Goal: Task Accomplishment & Management: Use online tool/utility

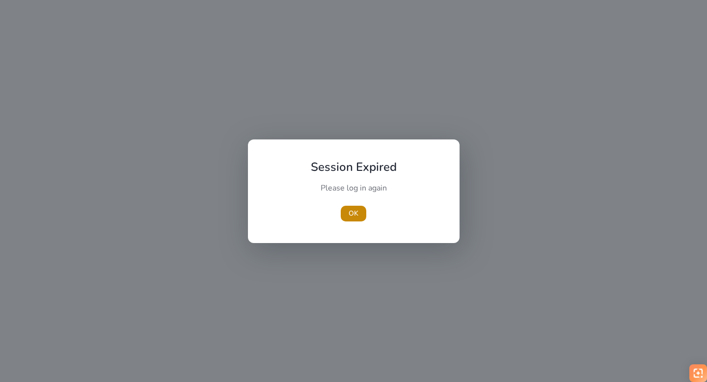
click at [361, 216] on span "button" at bounding box center [354, 214] width 26 height 24
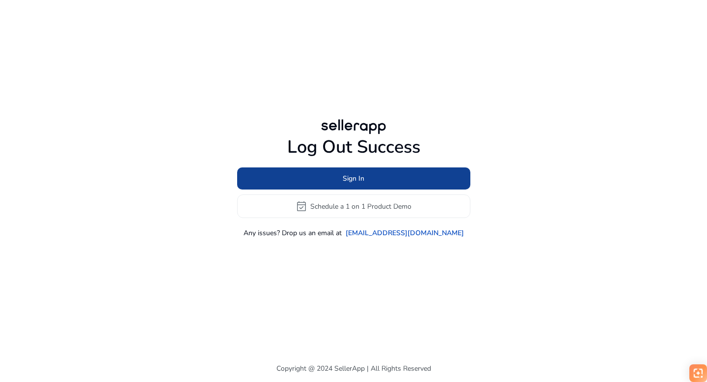
click at [343, 180] on span "Sign In" at bounding box center [354, 178] width 22 height 10
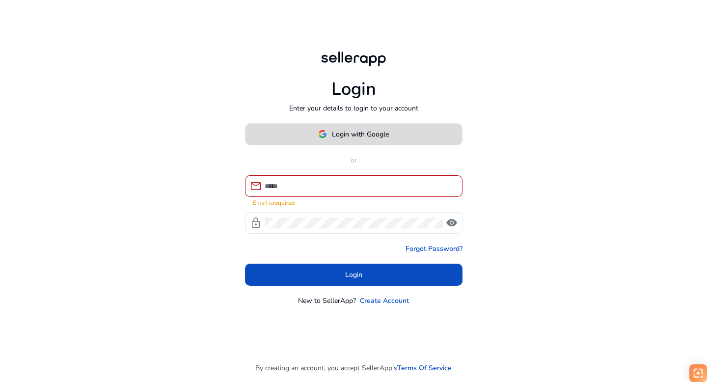
click at [325, 138] on img at bounding box center [322, 134] width 9 height 9
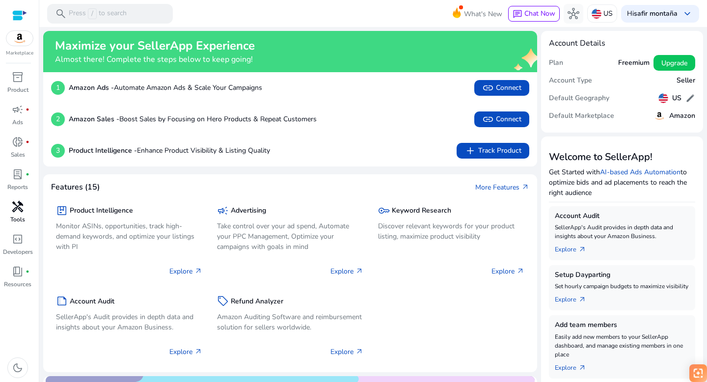
click at [18, 210] on span "handyman" at bounding box center [18, 207] width 12 height 12
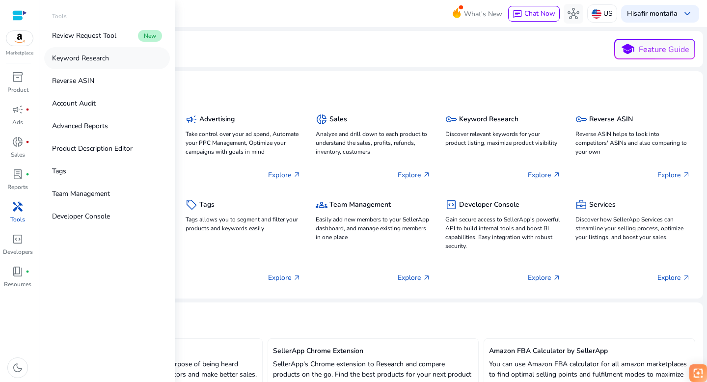
click at [65, 58] on p "Keyword Research" at bounding box center [80, 58] width 57 height 10
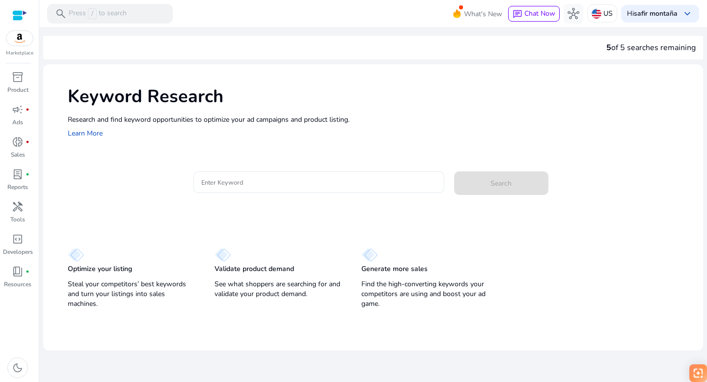
click at [254, 182] on input "Enter Keyword" at bounding box center [318, 182] width 235 height 11
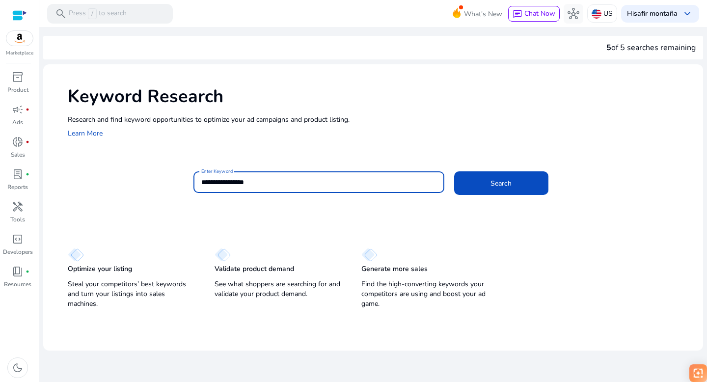
type input "**********"
click at [454, 171] on button "Search" at bounding box center [501, 183] width 94 height 24
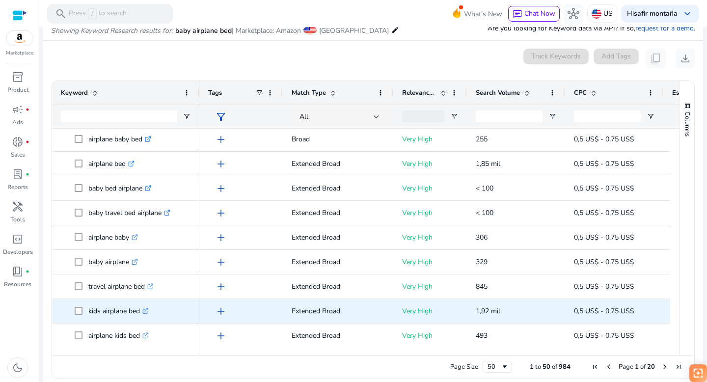
scroll to position [2, 0]
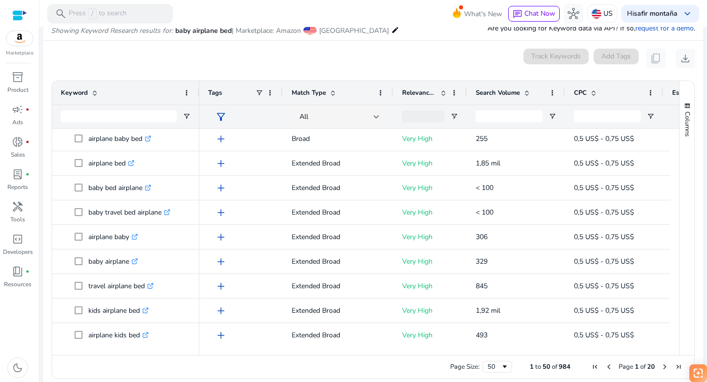
click at [527, 92] on span at bounding box center [527, 93] width 8 height 8
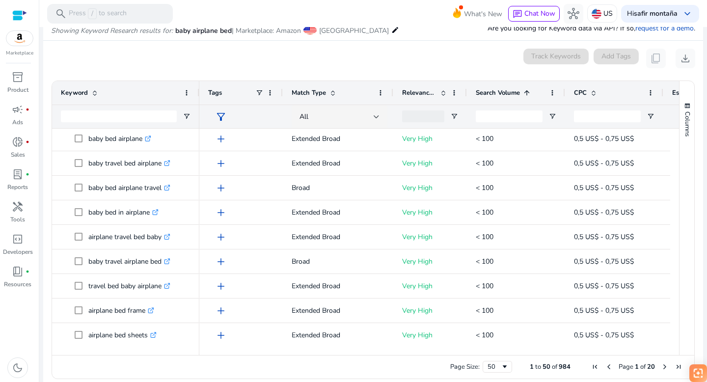
click at [527, 92] on span at bounding box center [527, 93] width 8 height 8
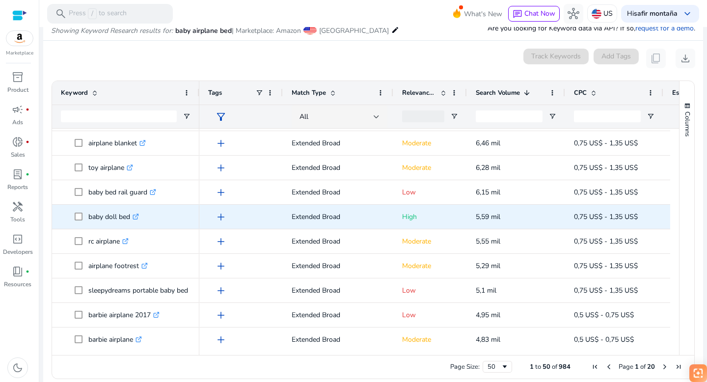
scroll to position [352, 0]
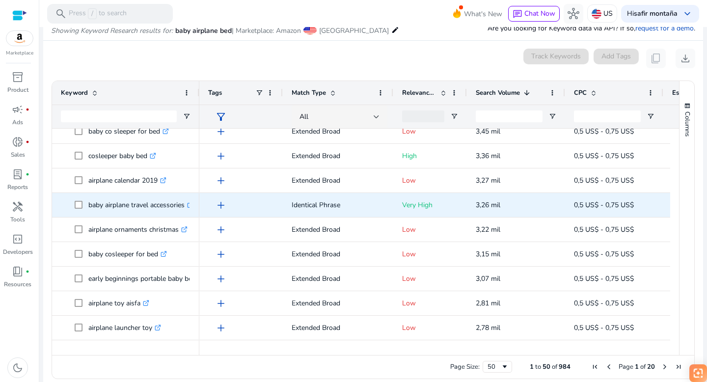
click at [221, 204] on span "add" at bounding box center [221, 205] width 12 height 12
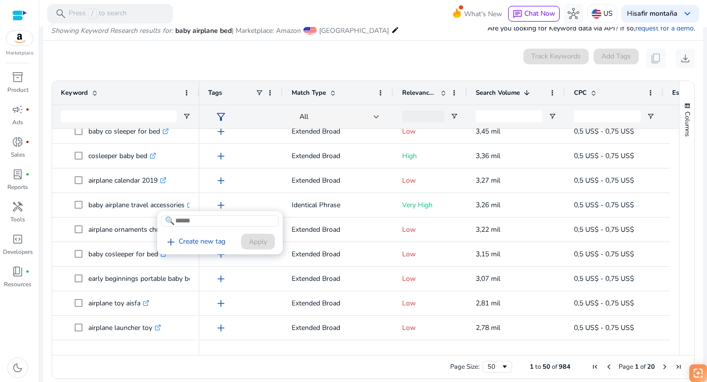
click at [231, 195] on div at bounding box center [353, 191] width 707 height 382
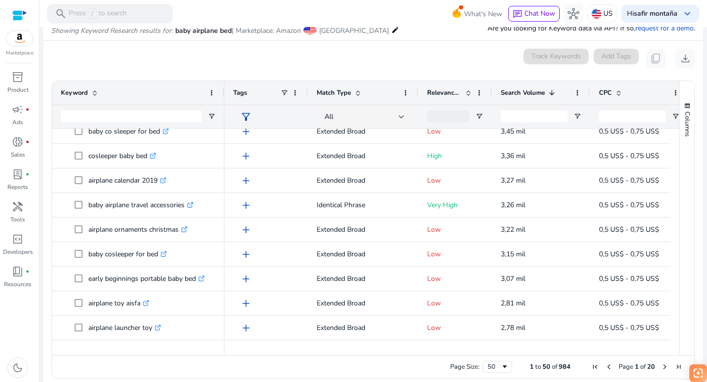
drag, startPoint x: 198, startPoint y: 91, endPoint x: 223, endPoint y: 91, distance: 25.0
click at [223, 91] on div at bounding box center [224, 93] width 4 height 24
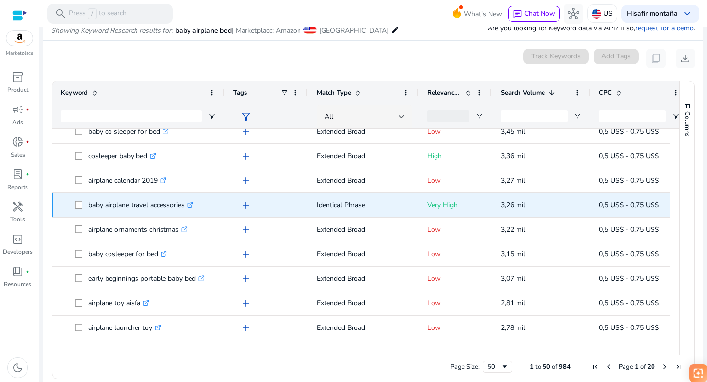
click at [193, 204] on icon ".st0{fill:#2c8af8}" at bounding box center [190, 205] width 6 height 6
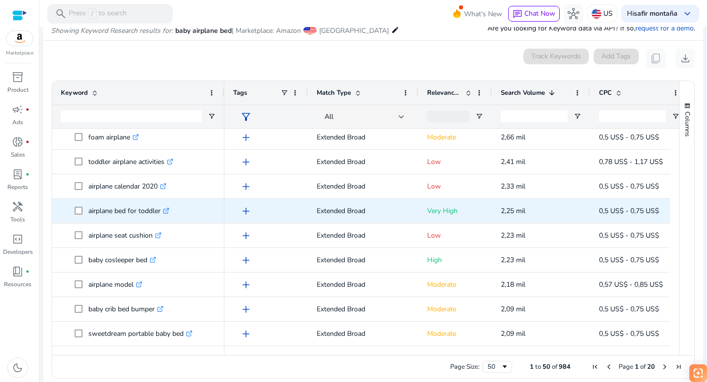
scroll to position [126, 0]
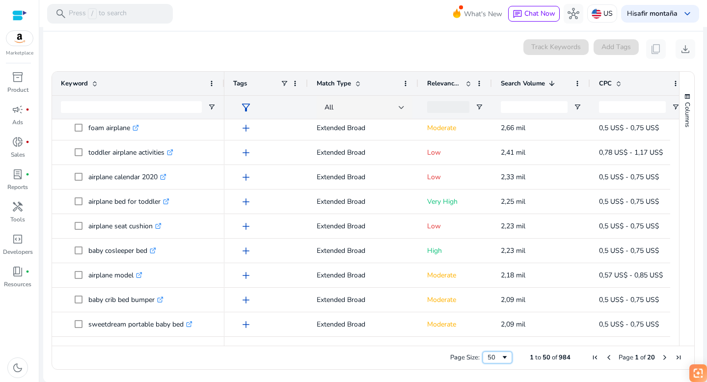
click at [502, 357] on span "Page Size" at bounding box center [505, 358] width 8 height 8
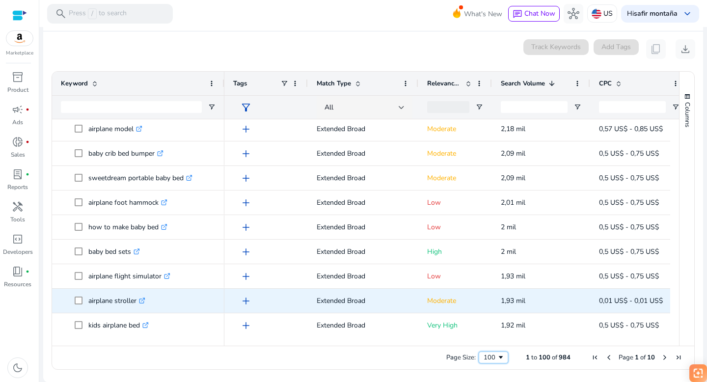
scroll to position [1264, 0]
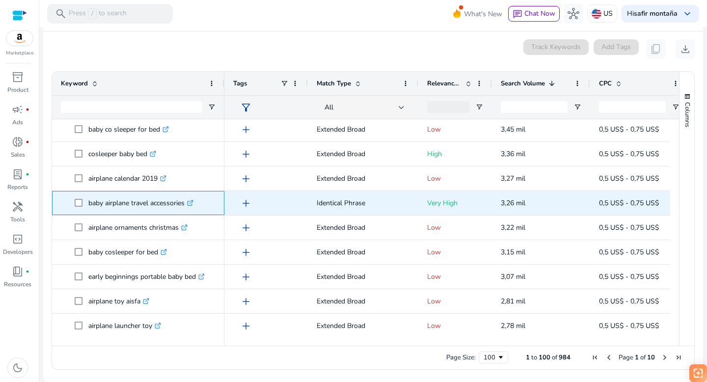
click at [193, 202] on icon ".st0{fill:#2c8af8}" at bounding box center [190, 203] width 6 height 6
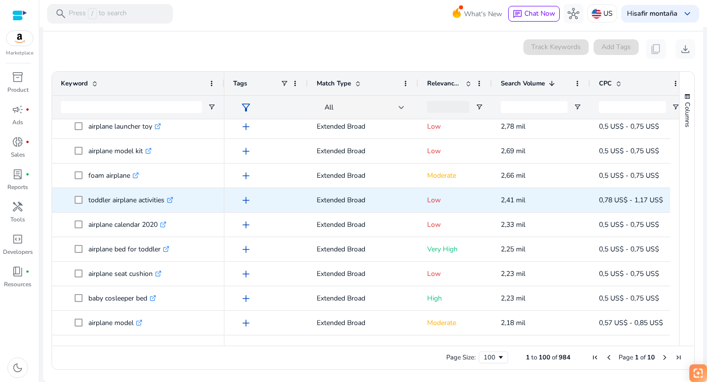
scroll to position [1298, 0]
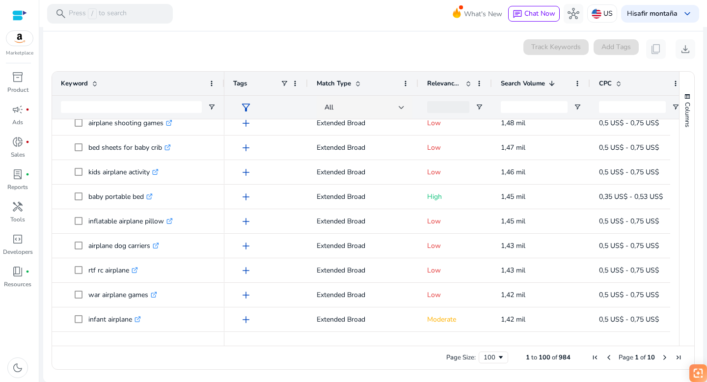
click at [440, 84] on span "Relevance Score" at bounding box center [444, 83] width 34 height 9
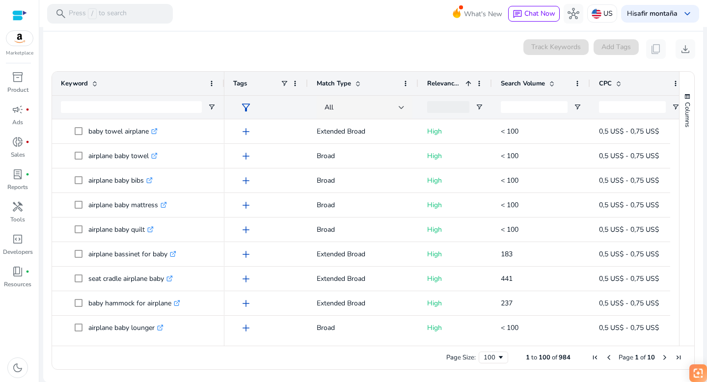
click at [452, 82] on span "Relevance Score" at bounding box center [444, 83] width 34 height 9
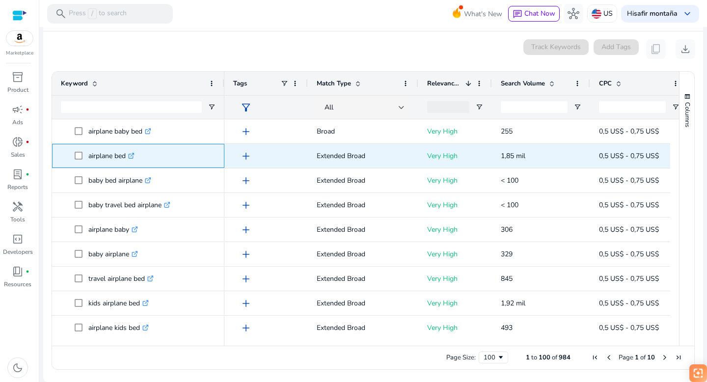
click at [133, 155] on icon ".st0{fill:#2c8af8}" at bounding box center [131, 156] width 6 height 6
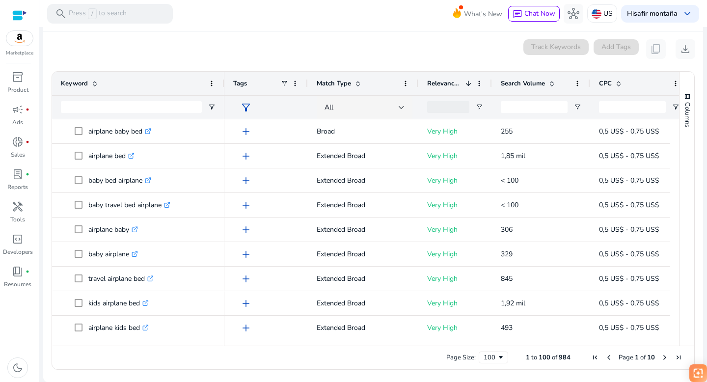
scroll to position [4, 0]
